Goal: Subscribe to service/newsletter

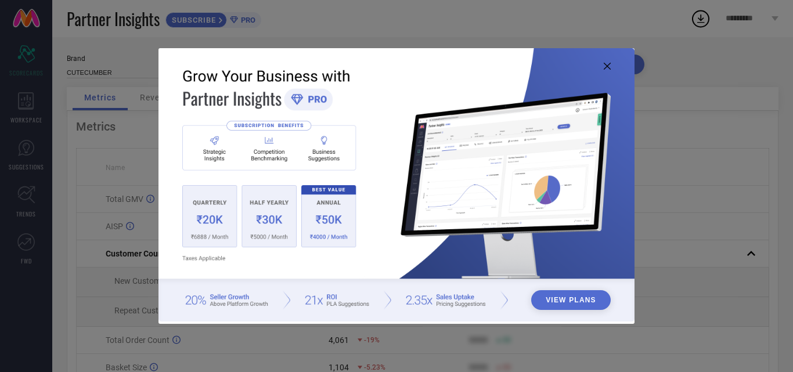
click at [213, 228] on img at bounding box center [397, 184] width 476 height 273
click at [561, 305] on button "View Plans" at bounding box center [571, 300] width 80 height 20
click at [567, 294] on button "View Plans" at bounding box center [571, 300] width 80 height 20
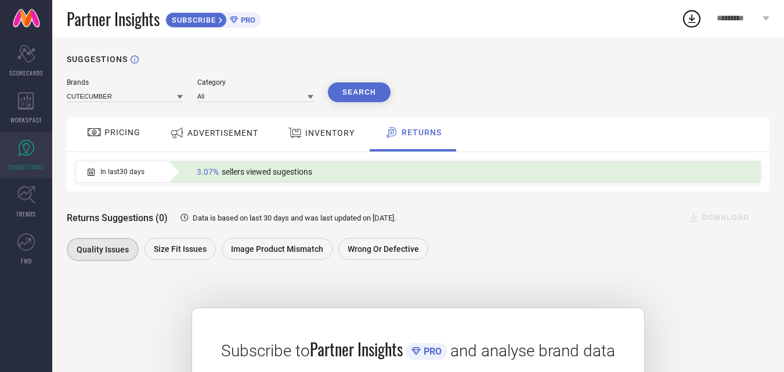
scroll to position [189, 0]
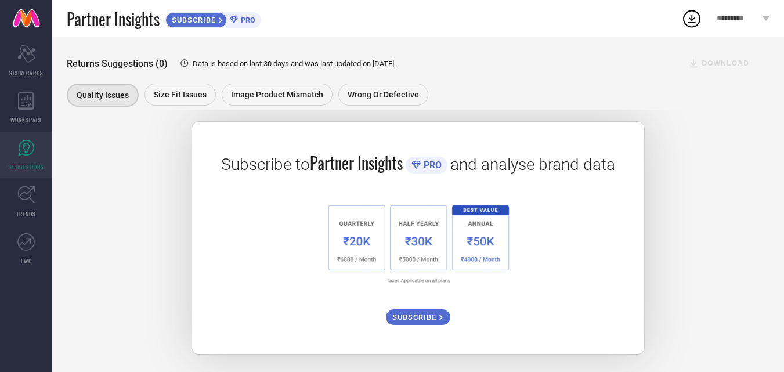
click at [422, 318] on span "SUBSCRIBE" at bounding box center [416, 317] width 47 height 9
click at [246, 20] on span "PRO" at bounding box center [246, 20] width 17 height 9
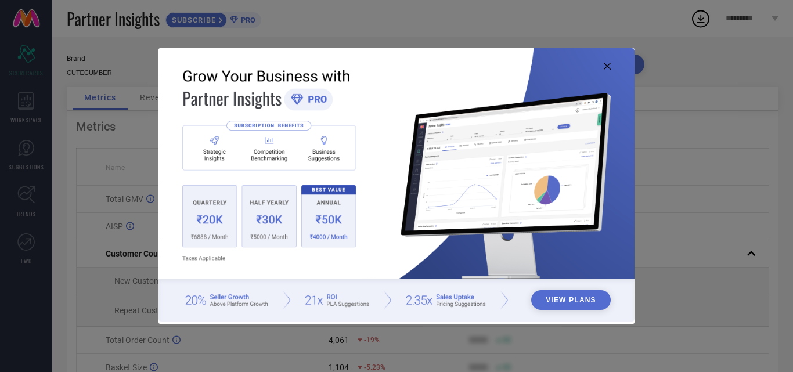
drag, startPoint x: 557, startPoint y: 303, endPoint x: 551, endPoint y: 309, distance: 8.6
click at [551, 309] on button "View Plans" at bounding box center [571, 300] width 80 height 20
